Goal: Task Accomplishment & Management: Manage account settings

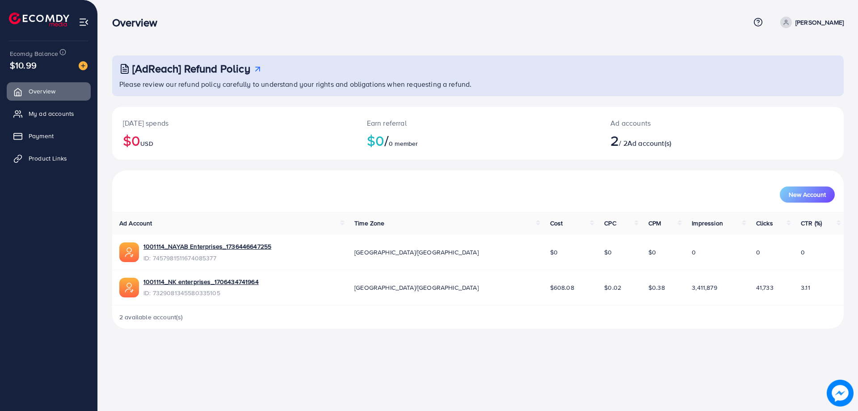
click at [327, 291] on div "1001114_NK enterprises_1706434741964 ID: 7329081345580335105" at bounding box center [229, 287] width 221 height 21
click at [65, 117] on span "My ad accounts" at bounding box center [54, 113] width 46 height 9
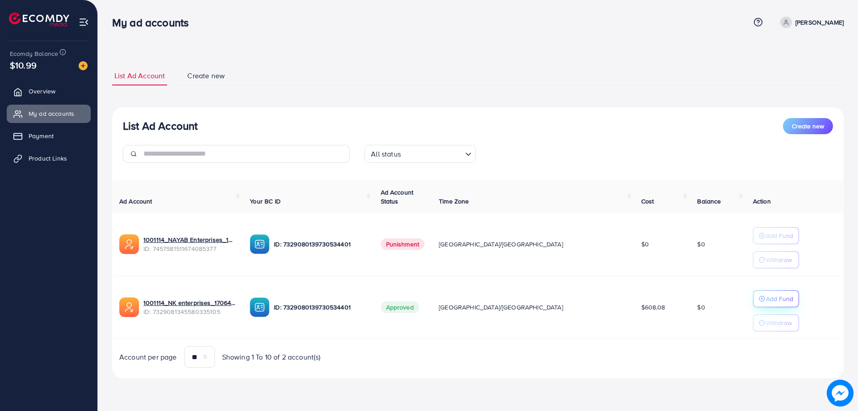
click at [766, 295] on p "Add Fund" at bounding box center [779, 298] width 27 height 11
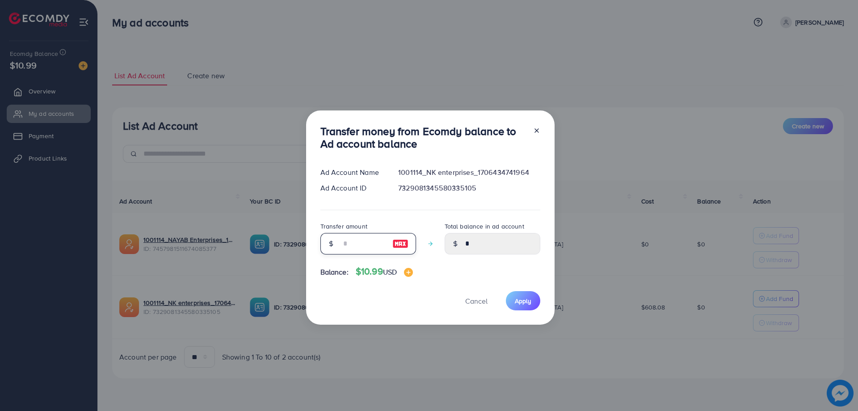
click at [342, 243] on input "number" at bounding box center [363, 243] width 45 height 21
type input "*"
type input "****"
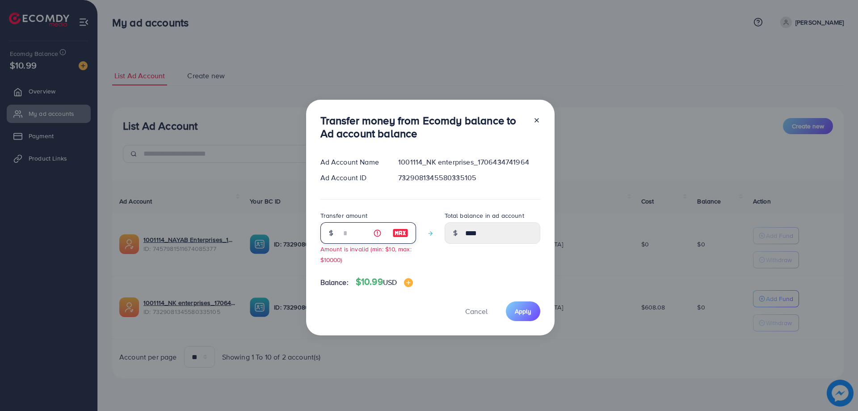
type input "**"
type input "*****"
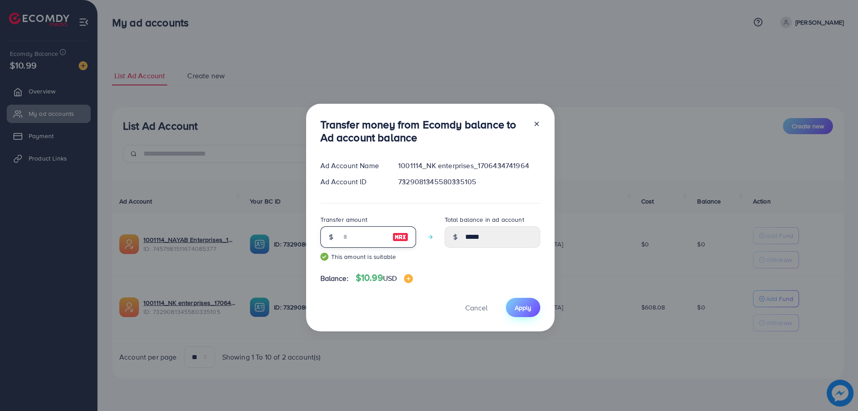
type input "**"
click at [522, 304] on span "Apply" at bounding box center [523, 307] width 17 height 9
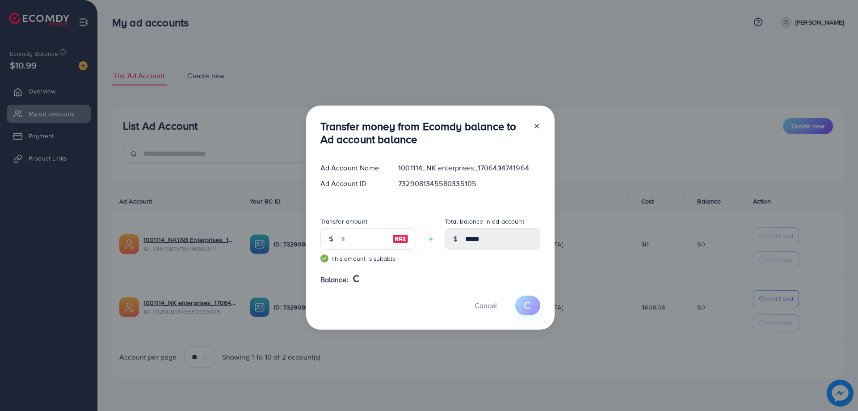
type input "*"
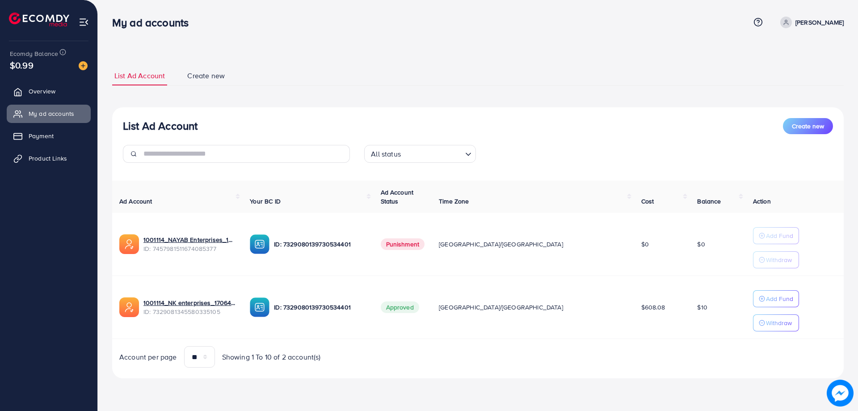
click at [130, 308] on img at bounding box center [129, 307] width 20 height 20
click at [634, 315] on td "$608.08" at bounding box center [662, 307] width 56 height 63
click at [51, 95] on span "Overview" at bounding box center [44, 91] width 27 height 9
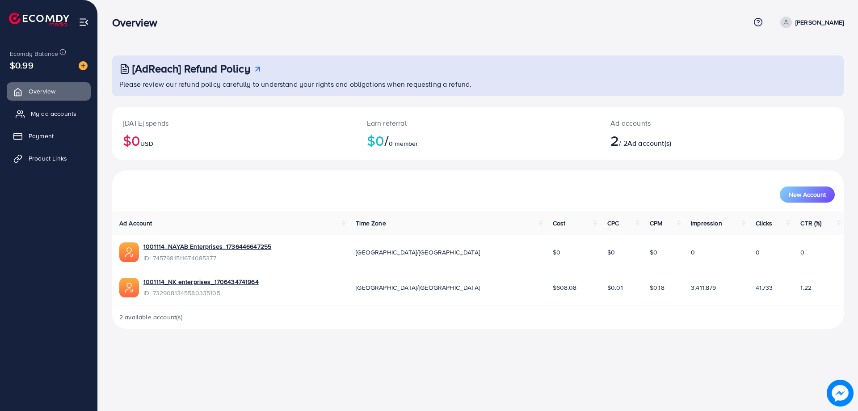
click at [57, 111] on span "My ad accounts" at bounding box center [54, 113] width 46 height 9
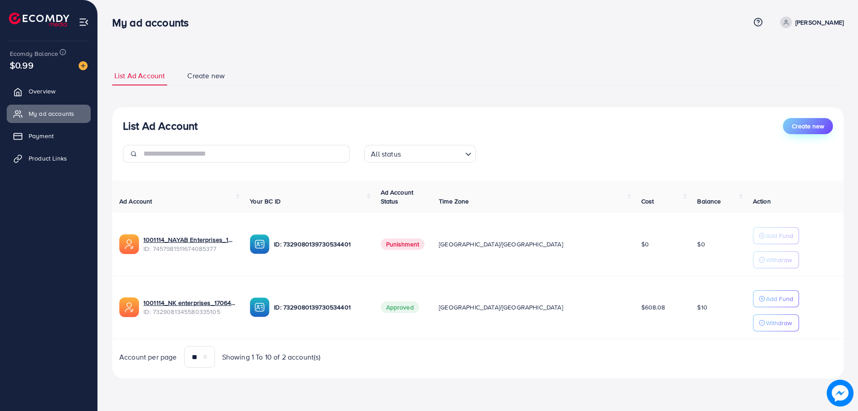
click at [814, 130] on span "Create new" at bounding box center [808, 126] width 32 height 9
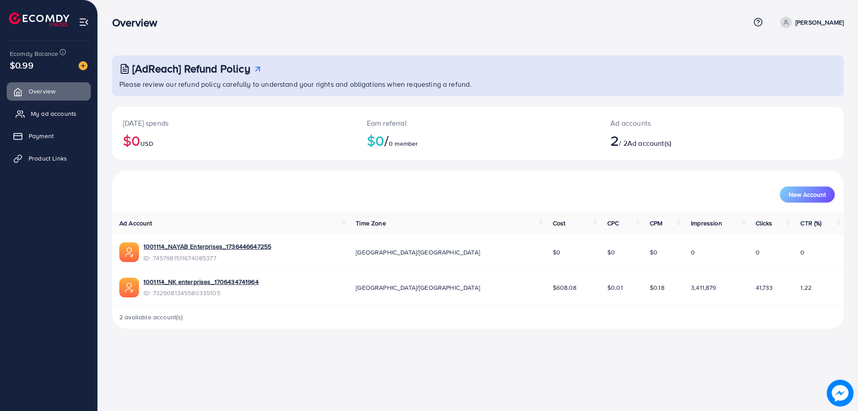
click at [66, 111] on span "My ad accounts" at bounding box center [54, 113] width 46 height 9
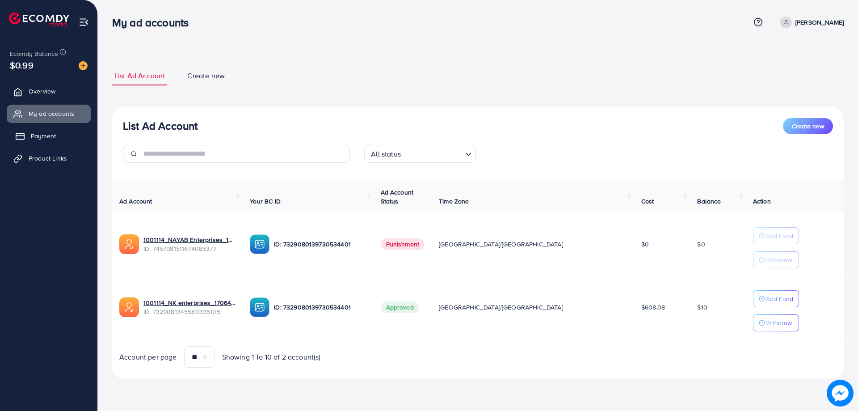
click at [38, 138] on span "Payment" at bounding box center [43, 135] width 25 height 9
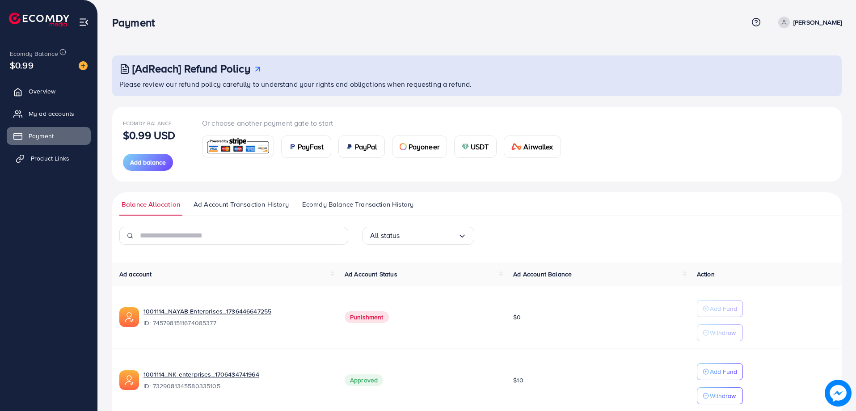
click at [38, 156] on span "Product Links" at bounding box center [50, 158] width 38 height 9
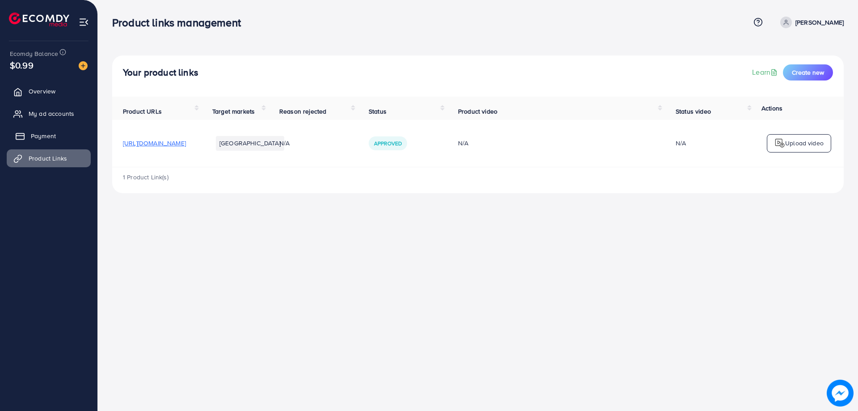
click at [49, 130] on link "Payment" at bounding box center [49, 136] width 84 height 18
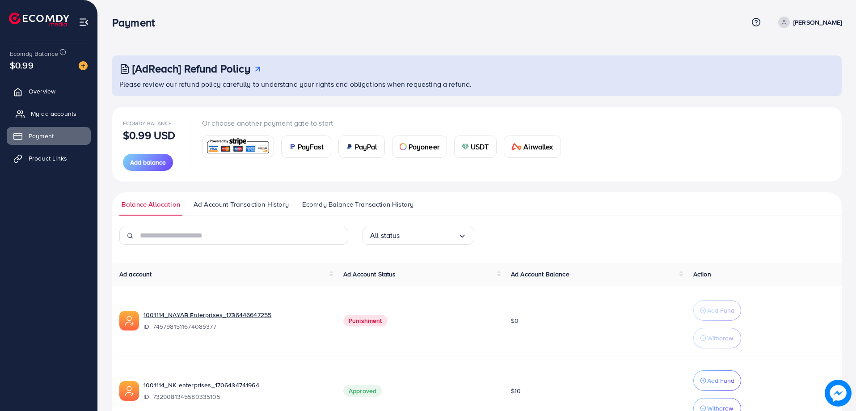
click at [52, 115] on span "My ad accounts" at bounding box center [54, 113] width 46 height 9
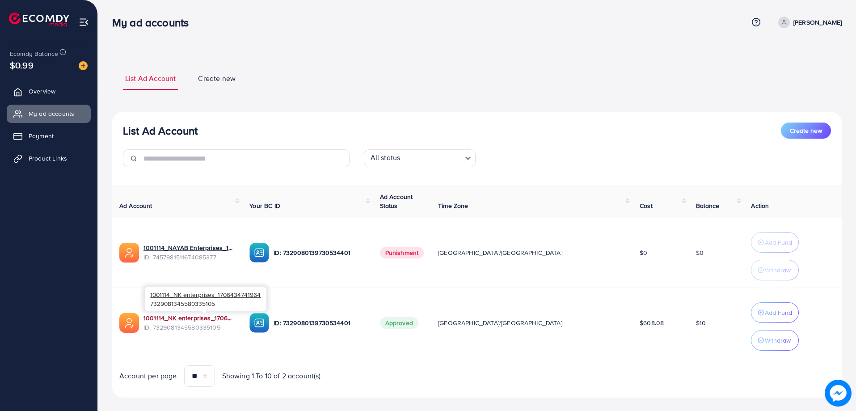
click at [229, 318] on link "1001114_NK enterprises_1706434741964" at bounding box center [189, 317] width 92 height 9
